Goal: Task Accomplishment & Management: Use online tool/utility

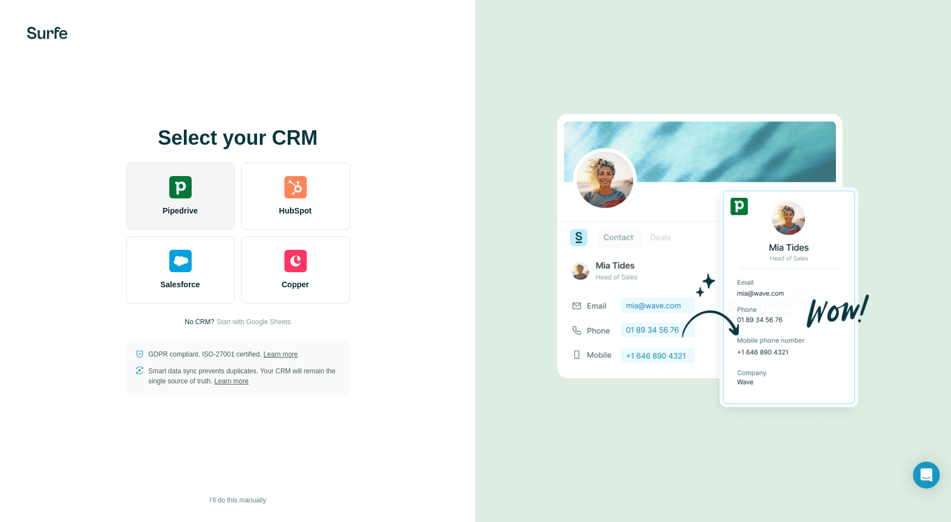
click at [188, 185] on img at bounding box center [180, 187] width 22 height 22
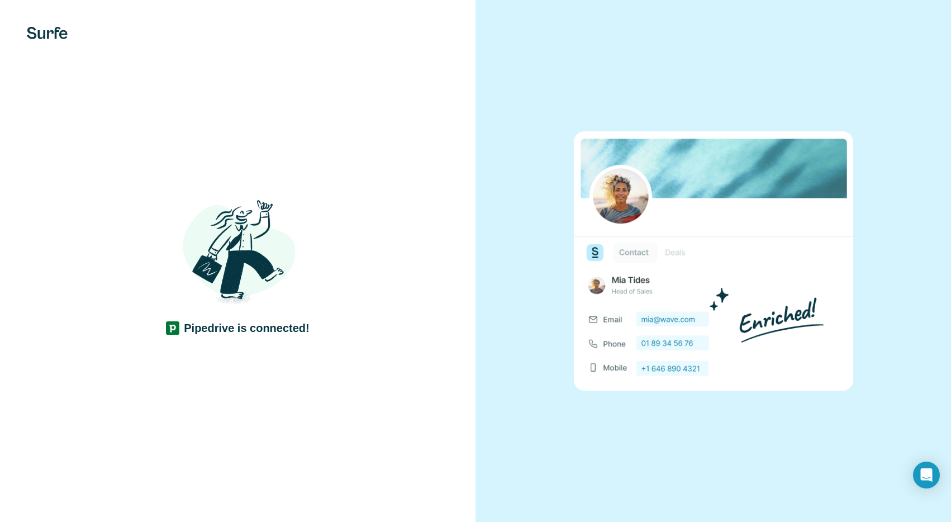
click at [421, 366] on div "Pipedrive is connected!" at bounding box center [237, 261] width 475 height 522
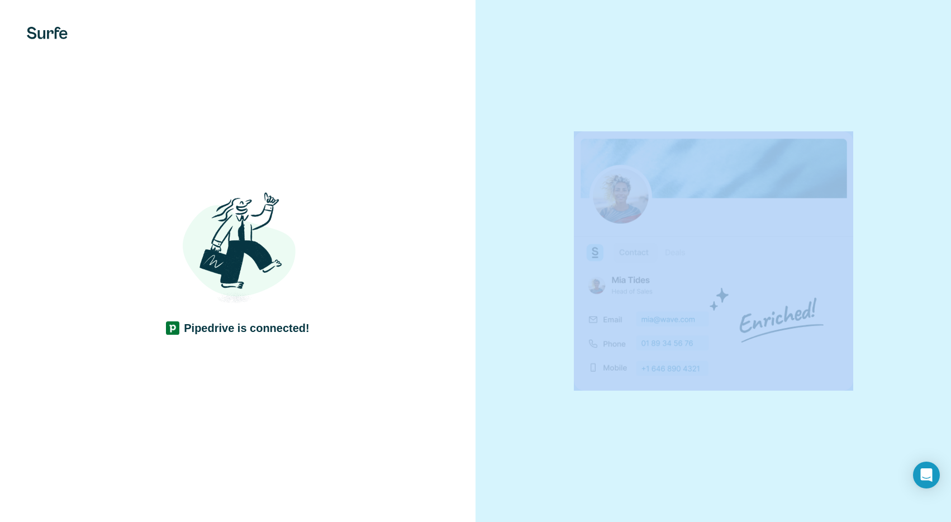
click at [421, 366] on div "Pipedrive is connected!" at bounding box center [237, 261] width 475 height 522
